Goal: Task Accomplishment & Management: Complete application form

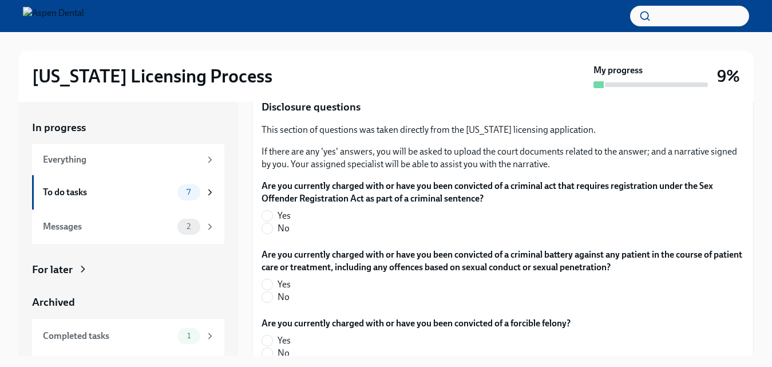
scroll to position [1868, 0]
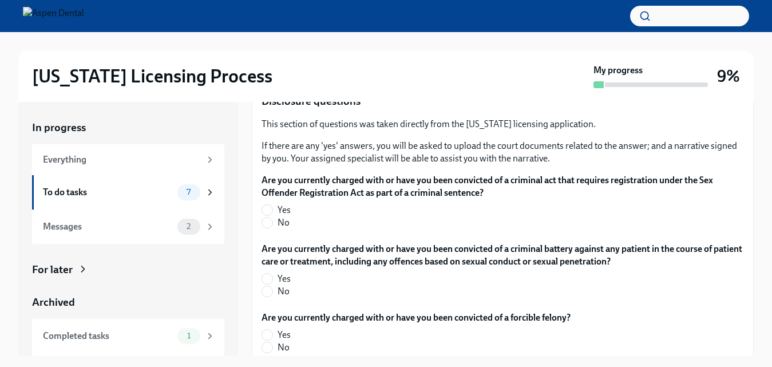
click at [316, 224] on label "No" at bounding box center [497, 222] width 473 height 13
click at [272, 224] on input "No" at bounding box center [267, 222] width 10 height 10
radio input "true"
click at [271, 296] on label "No" at bounding box center [497, 291] width 473 height 13
click at [271, 296] on input "No" at bounding box center [267, 291] width 10 height 10
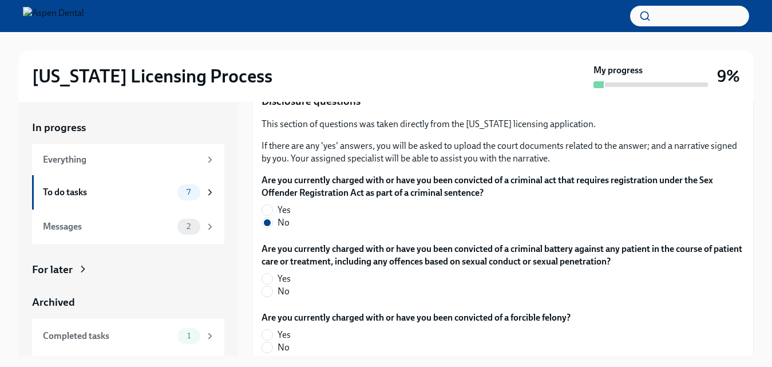
radio input "true"
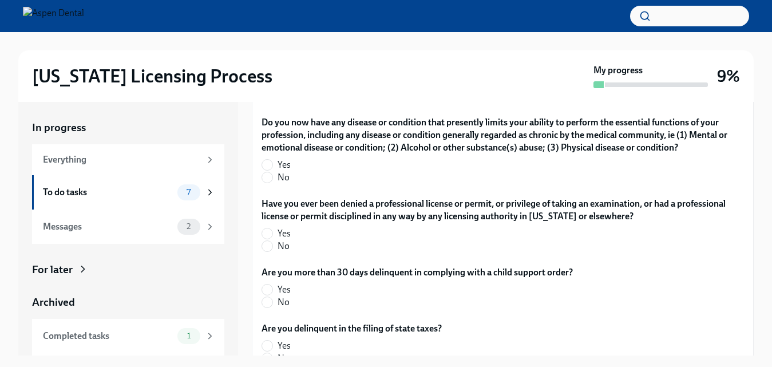
scroll to position [2417, 0]
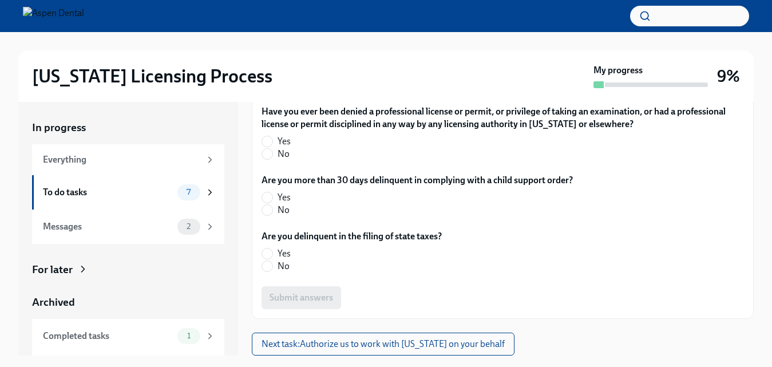
click at [280, 261] on span "No" at bounding box center [284, 266] width 12 height 13
click at [272, 261] on input "No" at bounding box center [267, 266] width 10 height 10
radio input "true"
click at [273, 230] on label "Are you delinquent in the filing of state taxes?" at bounding box center [351, 236] width 180 height 13
click at [273, 208] on label "No" at bounding box center [412, 210] width 302 height 13
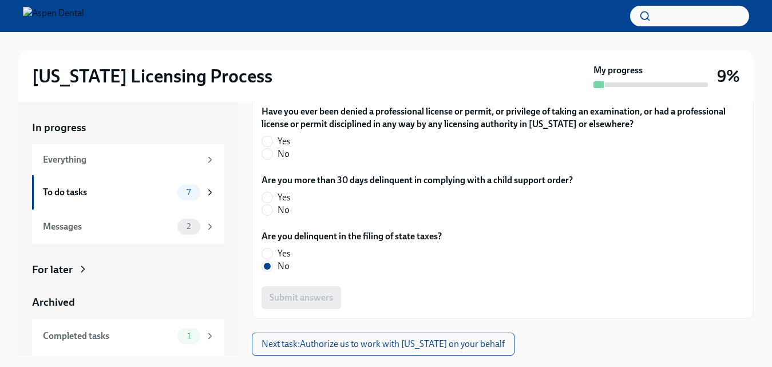
click at [272, 208] on input "No" at bounding box center [267, 210] width 10 height 10
radio input "true"
click at [272, 148] on label "No" at bounding box center [497, 154] width 473 height 13
click at [272, 149] on input "No" at bounding box center [267, 154] width 10 height 10
radio input "true"
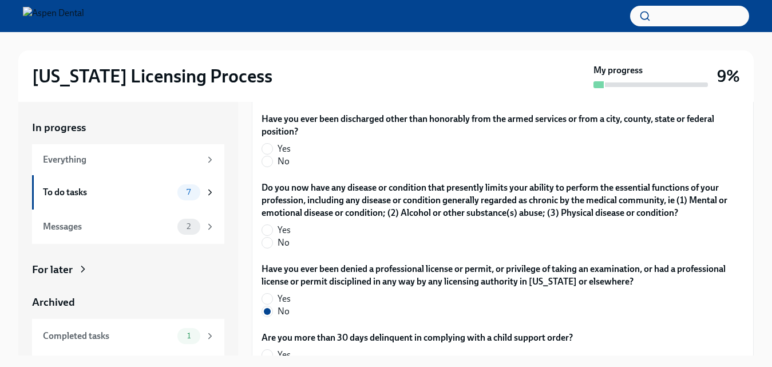
scroll to position [2222, 0]
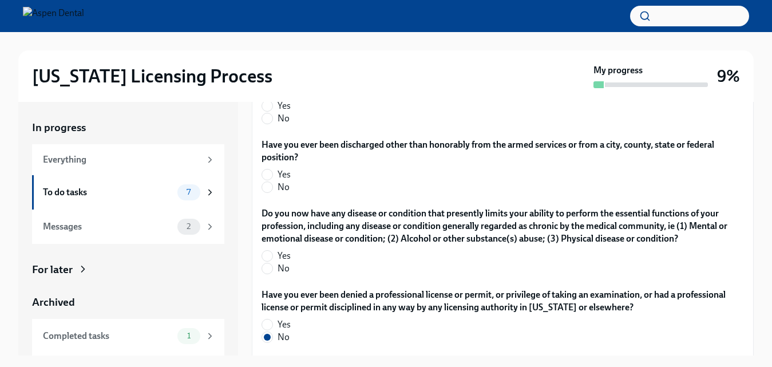
click at [286, 275] on span "No" at bounding box center [284, 268] width 12 height 13
click at [272, 274] on input "No" at bounding box center [267, 268] width 10 height 10
radio input "true"
click at [272, 224] on label "Do you now have any disease or condition that presently limits your ability to …" at bounding box center [502, 226] width 482 height 38
click at [269, 193] on label "No" at bounding box center [497, 187] width 473 height 13
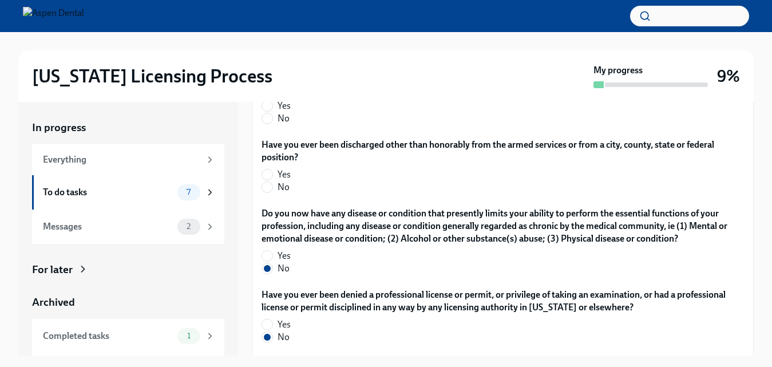
click at [269, 192] on input "No" at bounding box center [267, 187] width 10 height 10
radio input "true"
click at [266, 124] on input "No" at bounding box center [267, 118] width 10 height 10
radio input "true"
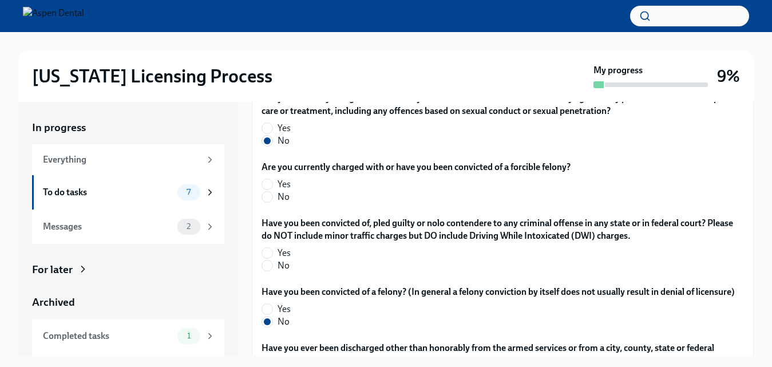
scroll to position [2006, 0]
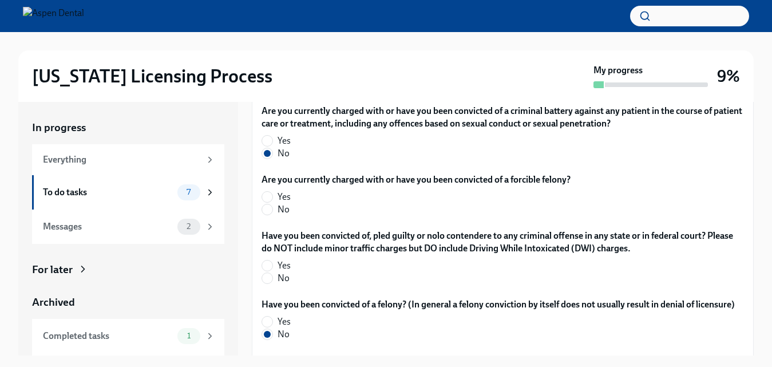
click at [287, 280] on span "No" at bounding box center [284, 278] width 12 height 13
click at [272, 280] on input "No" at bounding box center [267, 278] width 10 height 10
radio input "true"
click at [278, 208] on span "No" at bounding box center [284, 209] width 12 height 13
click at [272, 208] on input "No" at bounding box center [267, 209] width 10 height 10
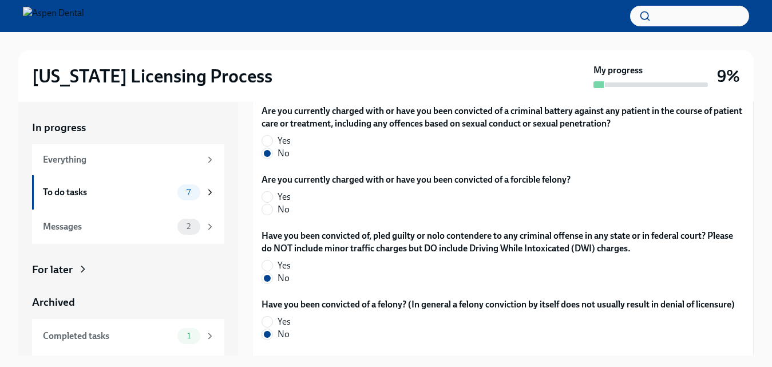
radio input "true"
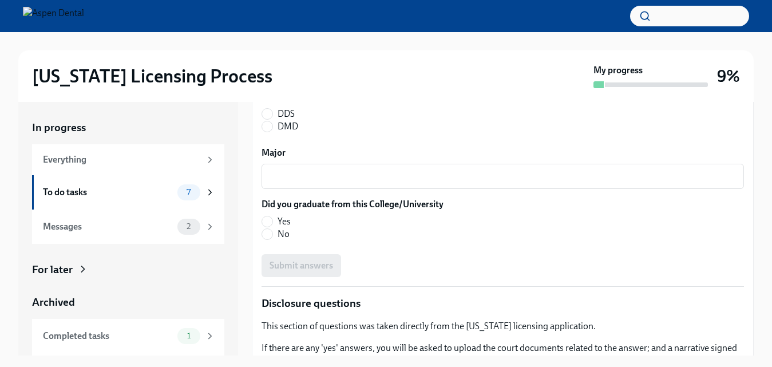
scroll to position [1646, 0]
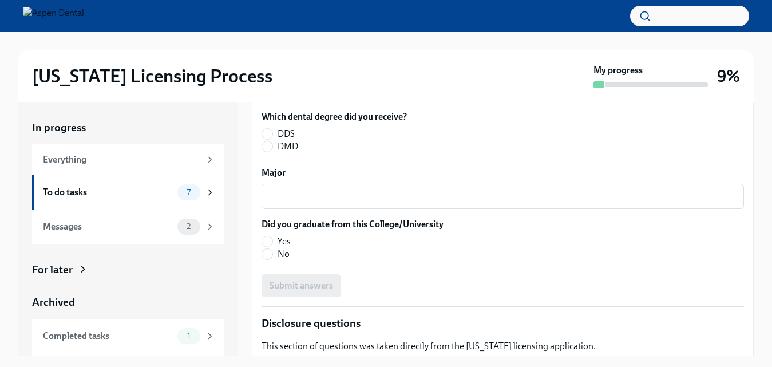
click at [280, 128] on span "DDS" at bounding box center [286, 134] width 17 height 13
click at [272, 129] on input "DDS" at bounding box center [267, 134] width 10 height 10
radio input "true"
click at [565, 198] on textarea "Major" at bounding box center [502, 196] width 469 height 14
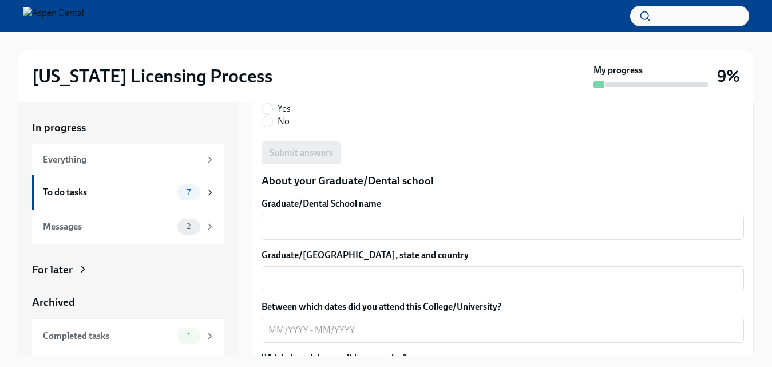
scroll to position [1378, 0]
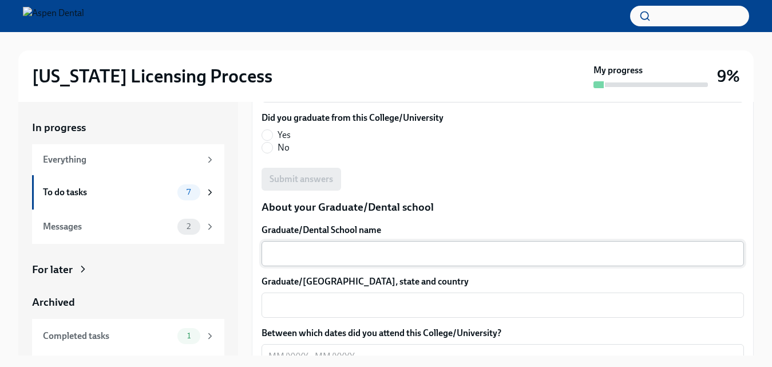
type textarea "Biological Sciences"
click at [386, 255] on textarea "Graduate/Dental School name" at bounding box center [502, 254] width 469 height 14
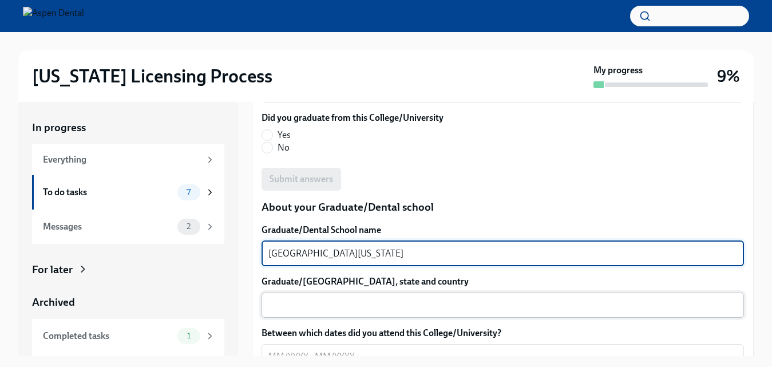
type textarea "[GEOGRAPHIC_DATA][US_STATE]"
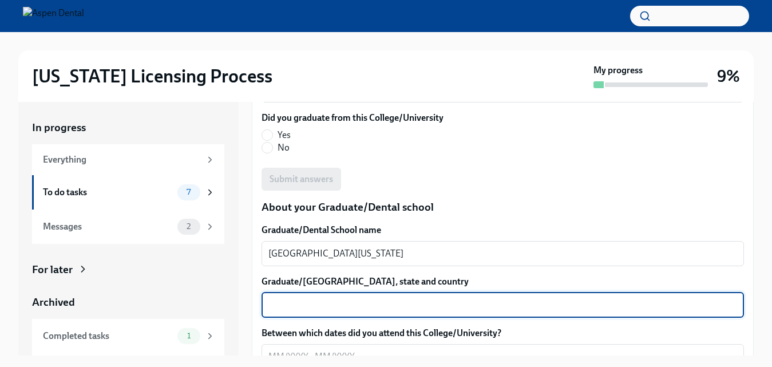
click at [422, 304] on textarea "Graduate/[GEOGRAPHIC_DATA], state and country" at bounding box center [502, 305] width 469 height 14
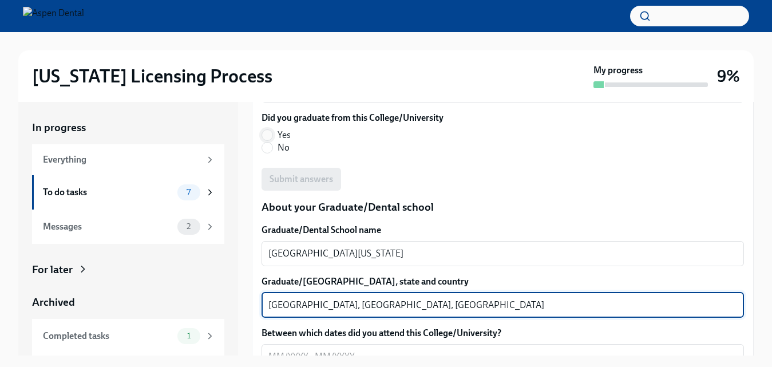
type textarea "[GEOGRAPHIC_DATA], [GEOGRAPHIC_DATA], [GEOGRAPHIC_DATA]"
click at [271, 136] on input "Yes" at bounding box center [267, 135] width 10 height 10
radio input "true"
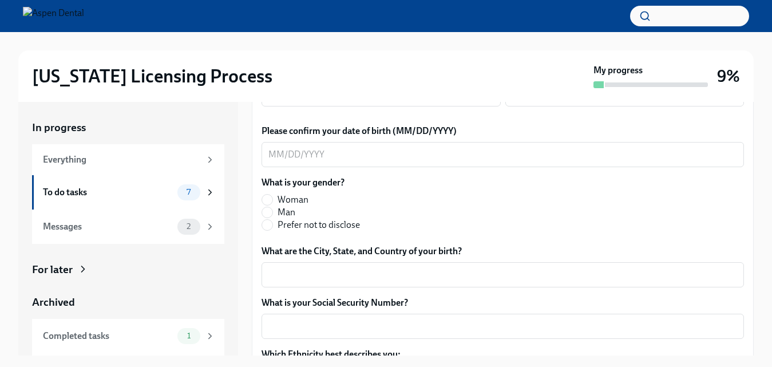
scroll to position [471, 0]
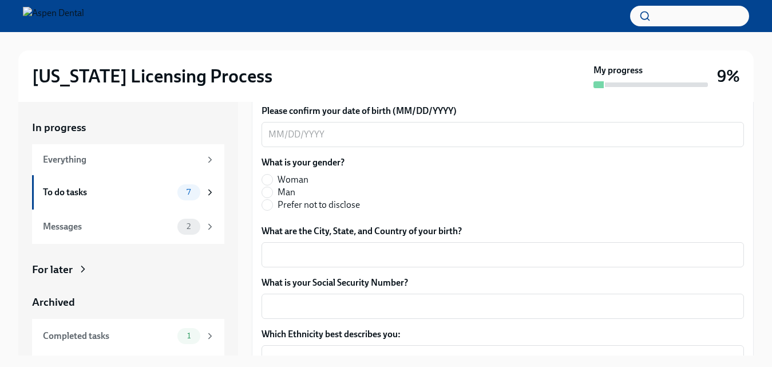
click at [274, 195] on label "Man" at bounding box center [310, 192] width 98 height 13
click at [272, 195] on input "Man" at bounding box center [267, 192] width 10 height 10
radio input "true"
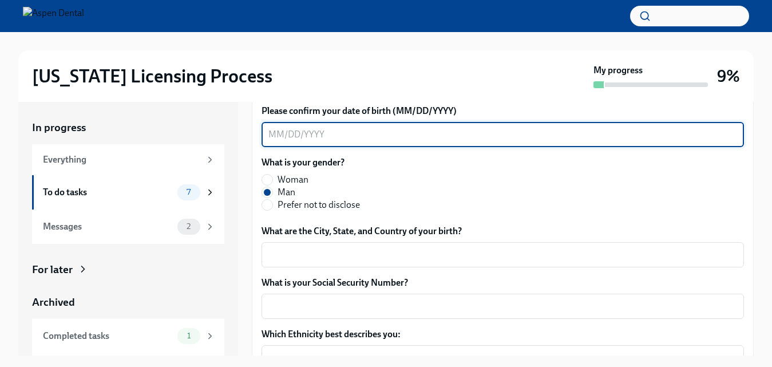
click at [285, 136] on textarea "Please confirm your date of birth (MM/DD/YYYY)" at bounding box center [502, 135] width 469 height 14
type textarea "[DATE]"
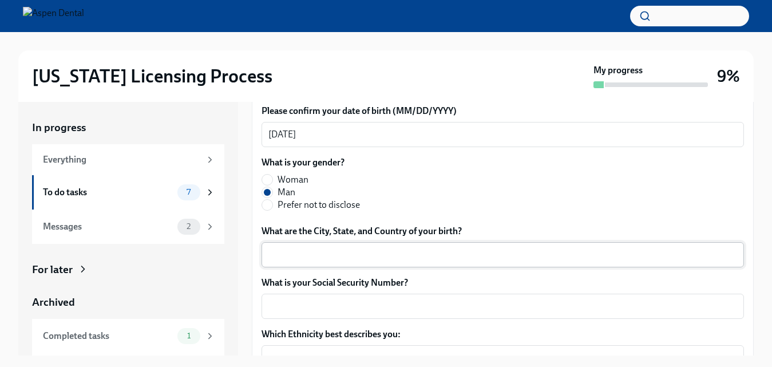
click at [390, 267] on div "x ​" at bounding box center [502, 254] width 482 height 25
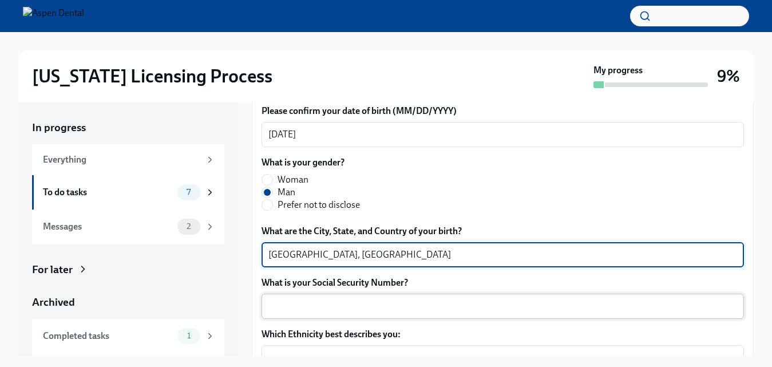
type textarea "[GEOGRAPHIC_DATA], [GEOGRAPHIC_DATA]"
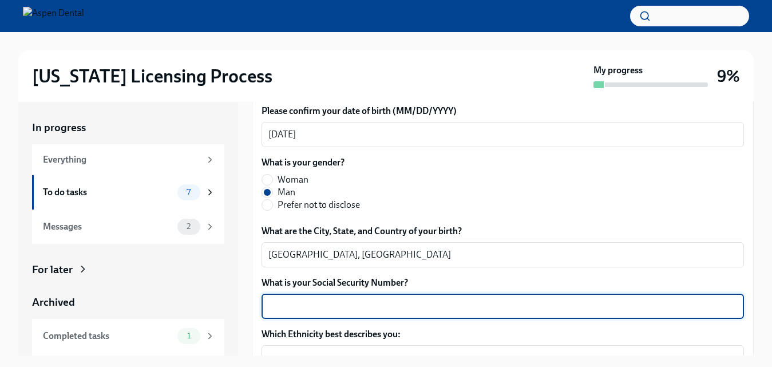
click at [525, 300] on textarea "What is your Social Security Number?" at bounding box center [502, 306] width 469 height 14
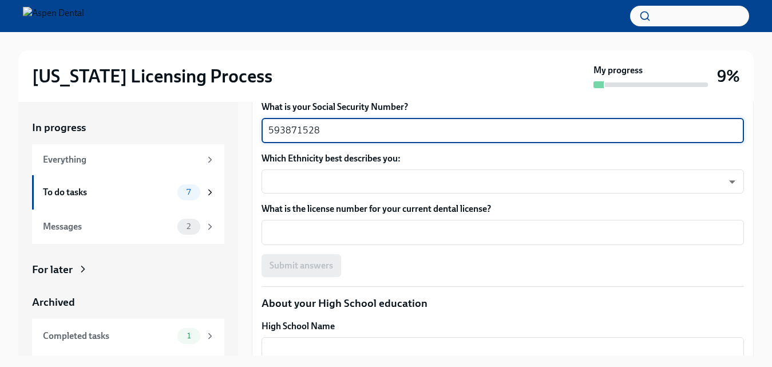
scroll to position [673, 0]
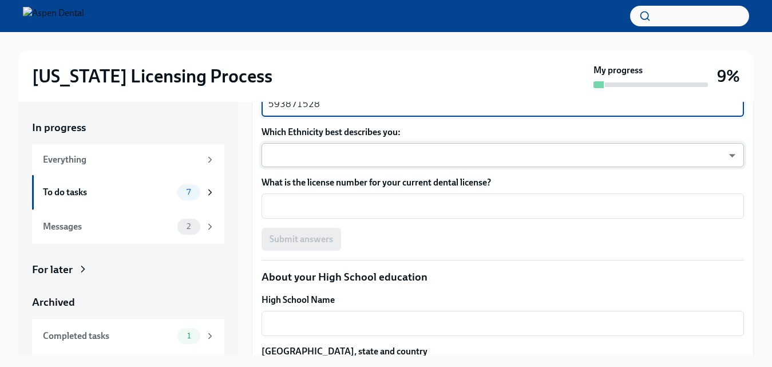
type textarea "593871528"
click at [704, 165] on body "[US_STATE] Licensing Process My progress 9% In progress Everything To do tasks …" at bounding box center [386, 193] width 772 height 387
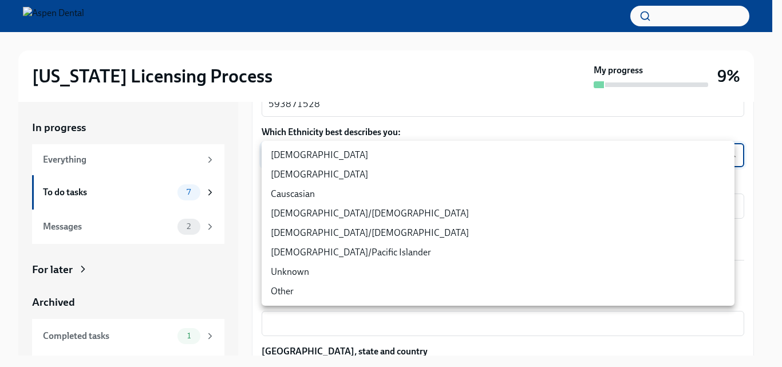
click at [313, 156] on li "[DEMOGRAPHIC_DATA]" at bounding box center [497, 154] width 473 height 19
type input "TlxW_0a7i"
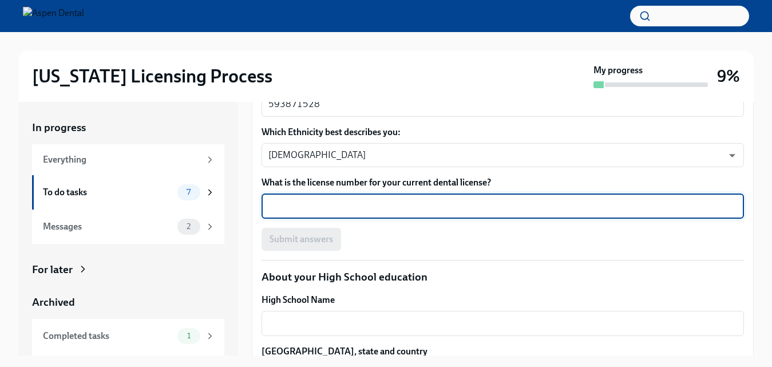
click at [362, 205] on textarea "What is the license number for your current dental license?" at bounding box center [502, 206] width 469 height 14
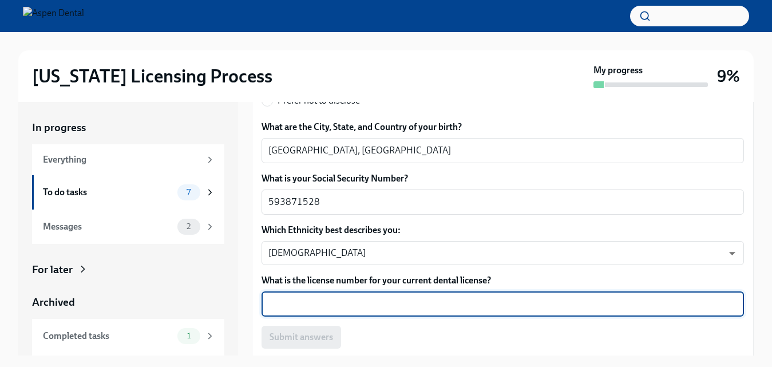
scroll to position [2417, 0]
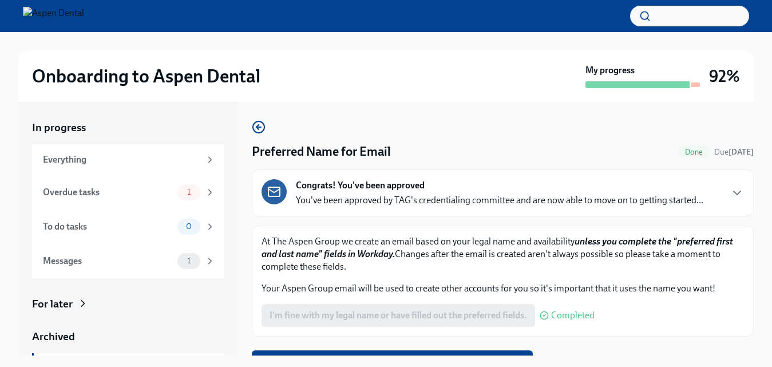
click at [742, 178] on div "Congrats! You've been approved You've been approved by TAG's credentialing comm…" at bounding box center [503, 192] width 502 height 47
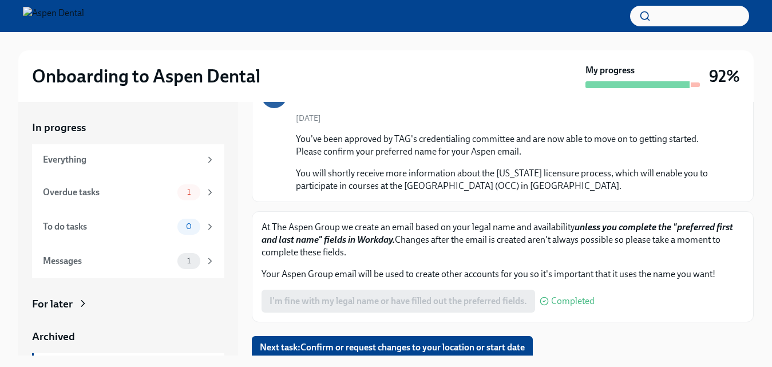
scroll to position [100, 0]
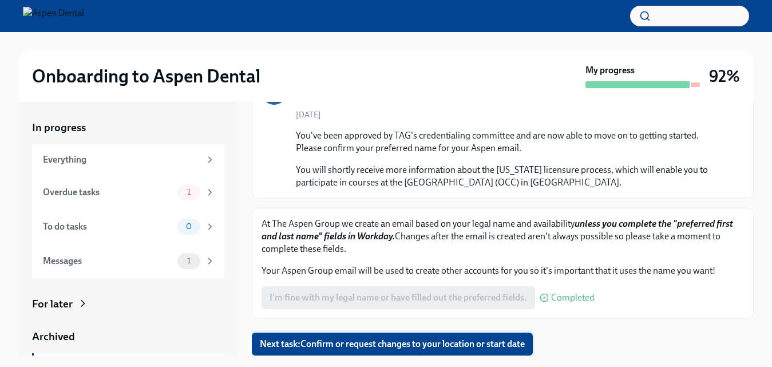
click at [291, 342] on span "Next task : Confirm or request changes to your location or start date" at bounding box center [392, 343] width 265 height 11
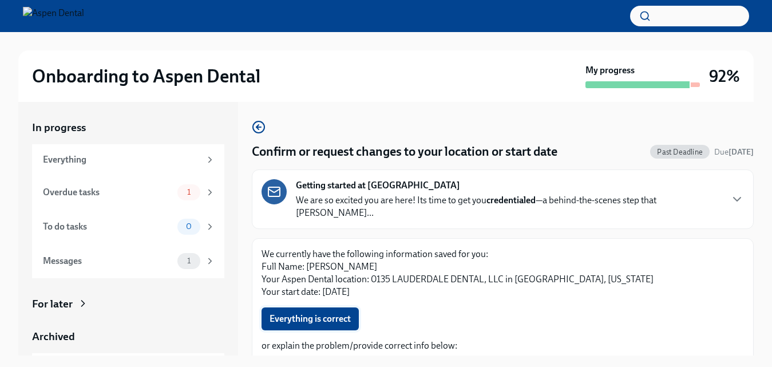
click at [355, 307] on button "Everything is correct" at bounding box center [309, 318] width 97 height 23
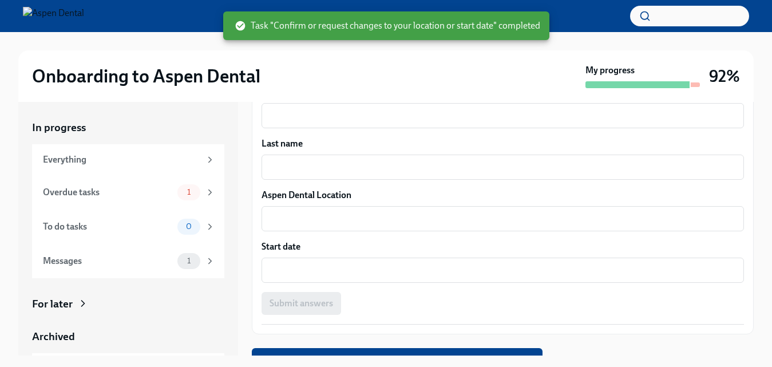
scroll to position [278, 0]
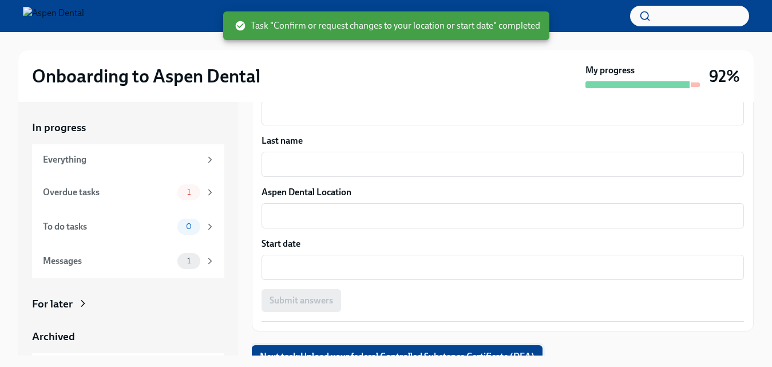
click at [500, 351] on span "Next task : Upload your federal Controlled Substance Certificate (DEA)" at bounding box center [397, 356] width 275 height 11
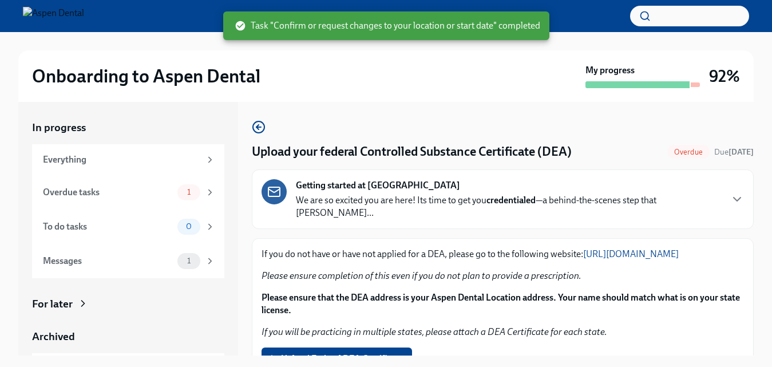
drag, startPoint x: 742, startPoint y: 188, endPoint x: 742, endPoint y: 201, distance: 13.2
click at [742, 201] on div "Getting started at Aspen Dental We are so excited you are here! Its time to get…" at bounding box center [503, 199] width 502 height 60
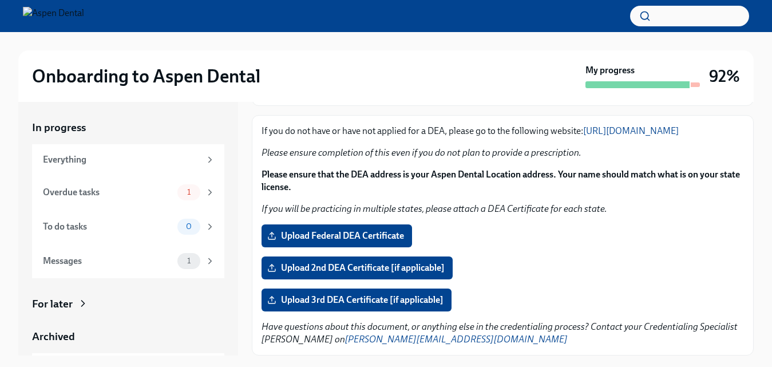
scroll to position [1236, 0]
click at [366, 239] on span "Upload Federal DEA Certificate" at bounding box center [336, 235] width 134 height 11
click at [0, 0] on input "Upload Federal DEA Certificate" at bounding box center [0, 0] width 0 height 0
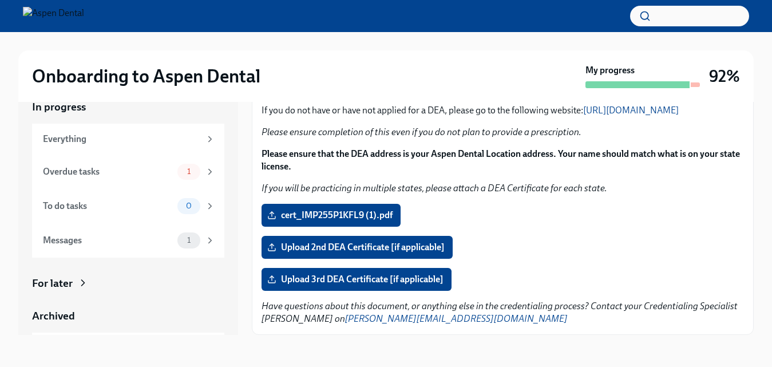
scroll to position [1185, 0]
click at [360, 221] on span "cert_IMP255P1KFL9 (1).pdf" at bounding box center [330, 214] width 123 height 11
click at [0, 0] on input "cert_IMP255P1KFL9 (1).pdf" at bounding box center [0, 0] width 0 height 0
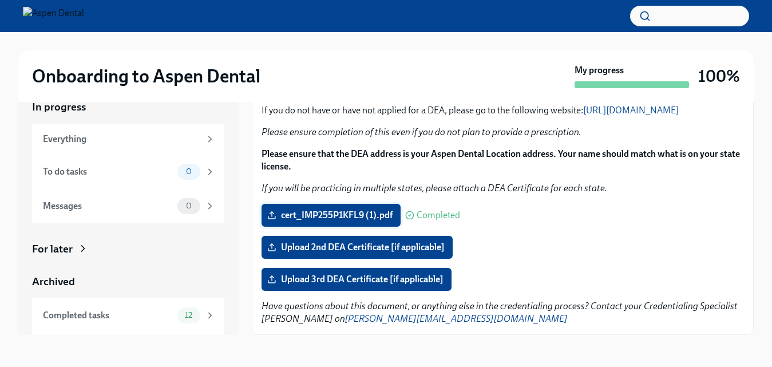
click at [359, 221] on span "cert_IMP255P1KFL9 (1).pdf" at bounding box center [330, 214] width 123 height 11
click at [0, 0] on input "cert_IMP255P1KFL9 (1).pdf" at bounding box center [0, 0] width 0 height 0
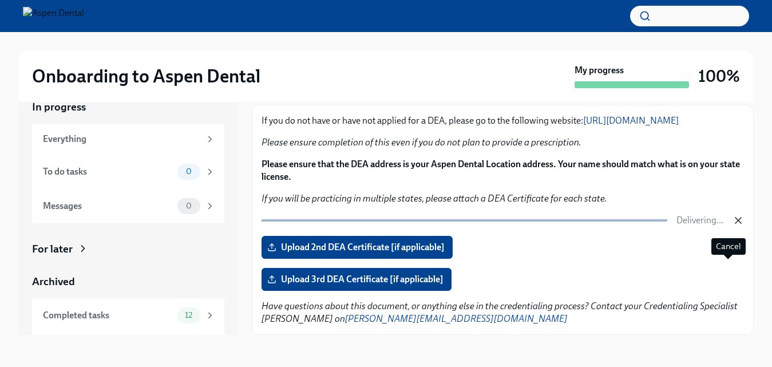
click at [733, 226] on icon "button" at bounding box center [737, 220] width 11 height 11
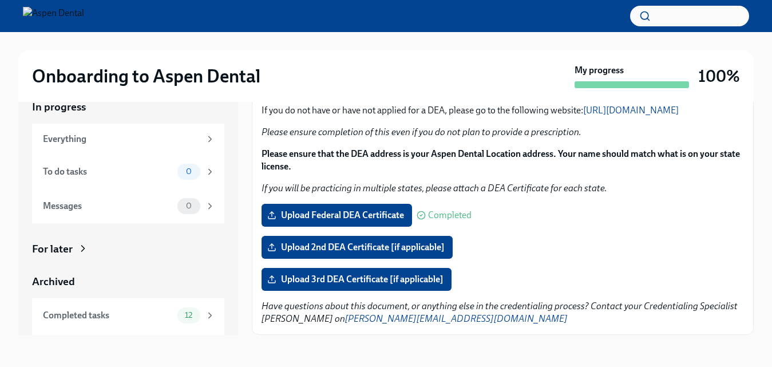
scroll to position [1240, 0]
click at [371, 211] on span "Upload Federal DEA Certificate" at bounding box center [336, 214] width 134 height 11
click at [0, 0] on input "Upload Federal DEA Certificate" at bounding box center [0, 0] width 0 height 0
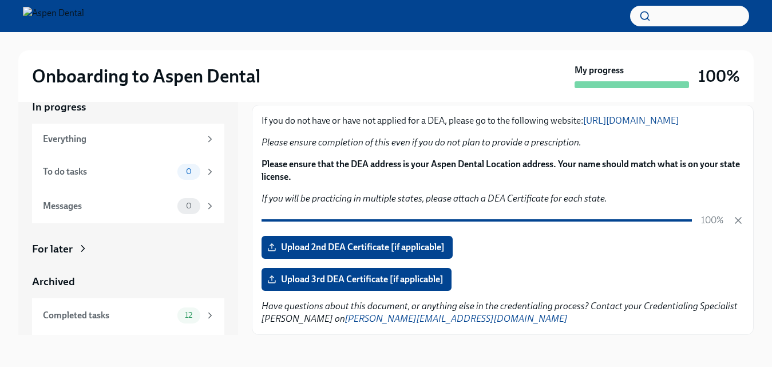
scroll to position [1230, 0]
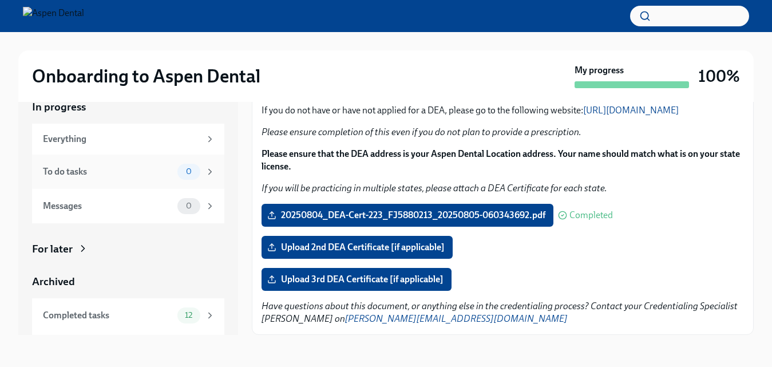
click at [203, 179] on div "0" at bounding box center [196, 172] width 38 height 16
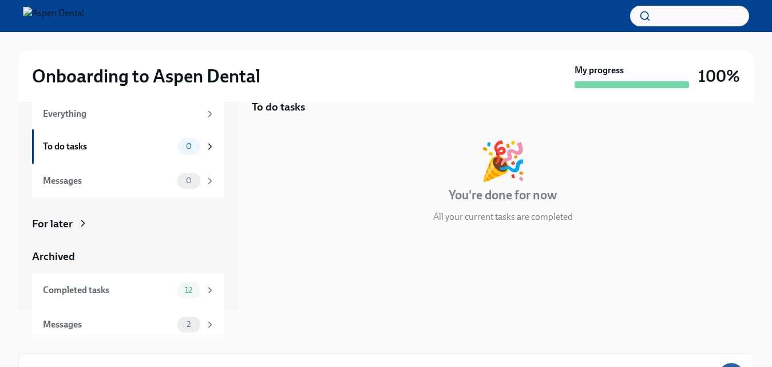
scroll to position [32, 0]
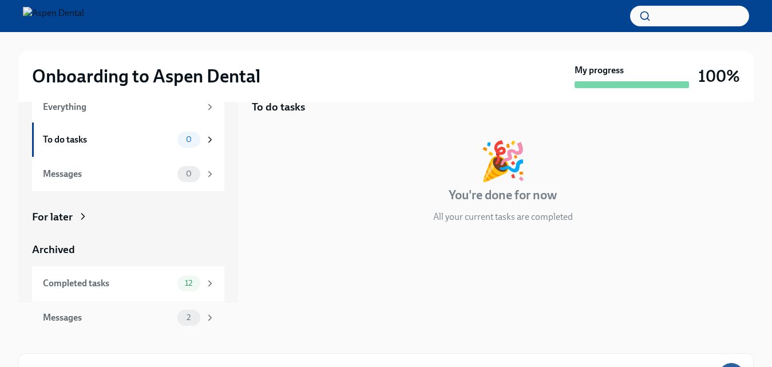
click at [187, 321] on span "2" at bounding box center [189, 317] width 18 height 9
